Goal: Information Seeking & Learning: Find specific fact

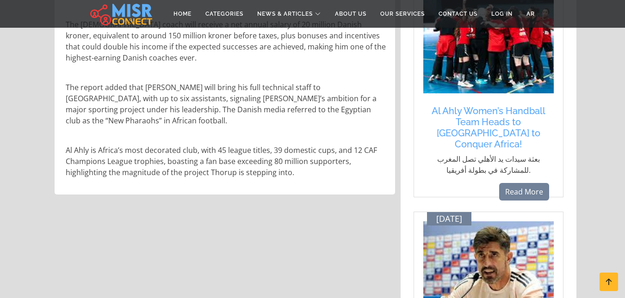
scroll to position [540, 0]
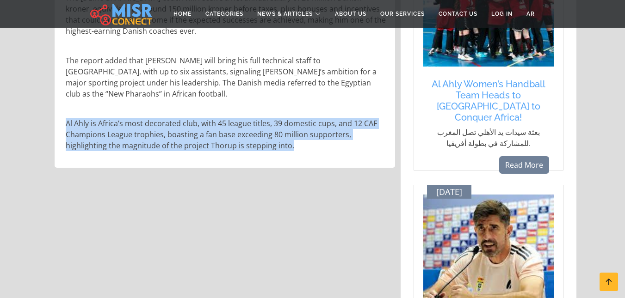
drag, startPoint x: 65, startPoint y: 112, endPoint x: 294, endPoint y: 139, distance: 230.6
click at [294, 139] on div "Danish newspaper Tipsbladet reported details of coach [PERSON_NAME] move to Al …" at bounding box center [225, 20] width 331 height 278
copy p "Al Ahly is Africa’s most decorated club, with 45 league titles, 39 domestic cup…"
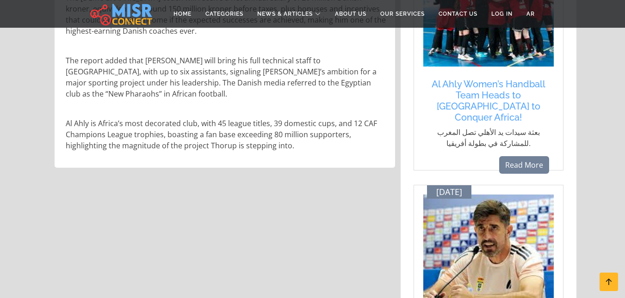
click at [247, 51] on div "Danish newspaper Tipsbladet reported details of coach [PERSON_NAME] move to Al …" at bounding box center [225, 20] width 331 height 278
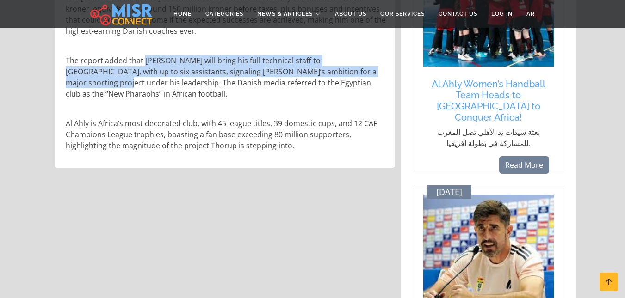
drag, startPoint x: 145, startPoint y: 61, endPoint x: 368, endPoint y: 70, distance: 222.8
click at [368, 70] on p "The report added that [PERSON_NAME] will bring his full technical staff to [GEO…" at bounding box center [226, 77] width 320 height 44
copy p "[PERSON_NAME] will bring his full technical staff to [GEOGRAPHIC_DATA], with up…"
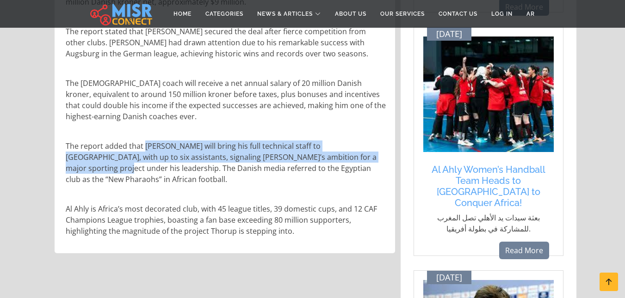
scroll to position [448, 0]
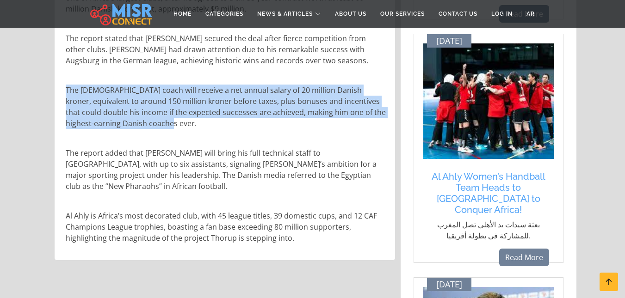
drag, startPoint x: 67, startPoint y: 86, endPoint x: 176, endPoint y: 120, distance: 114.5
click at [176, 120] on p "The [DEMOGRAPHIC_DATA] coach will receive a net annual salary of 20 million Dan…" at bounding box center [226, 107] width 320 height 44
copy p "The [DEMOGRAPHIC_DATA] coach will receive a net annual salary of 20 million Dan…"
